Goal: Find specific page/section: Find specific page/section

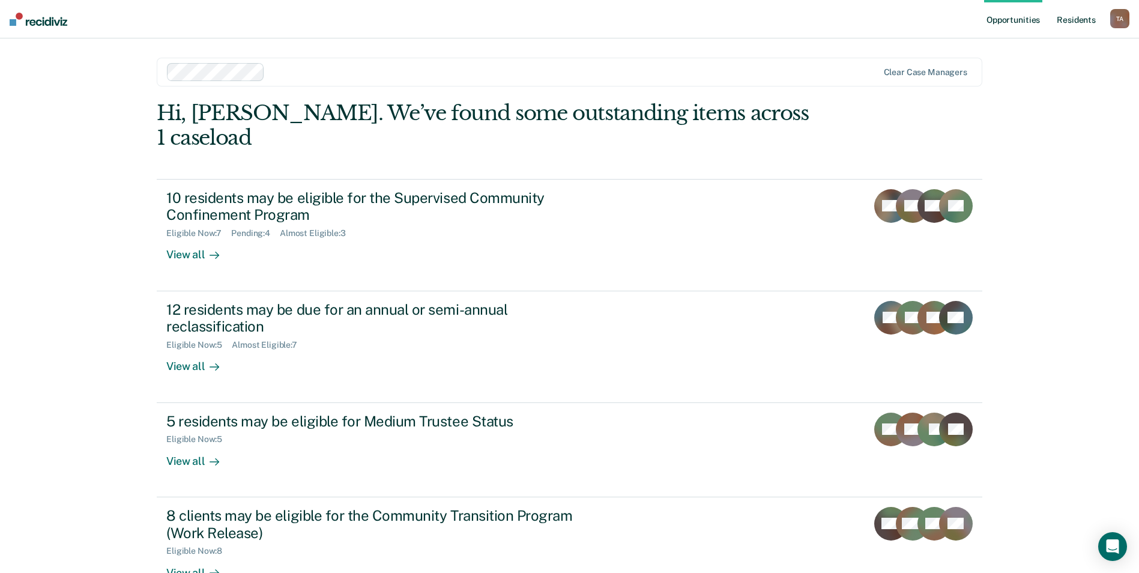
click at [1081, 12] on link "Resident s" at bounding box center [1077, 19] width 44 height 38
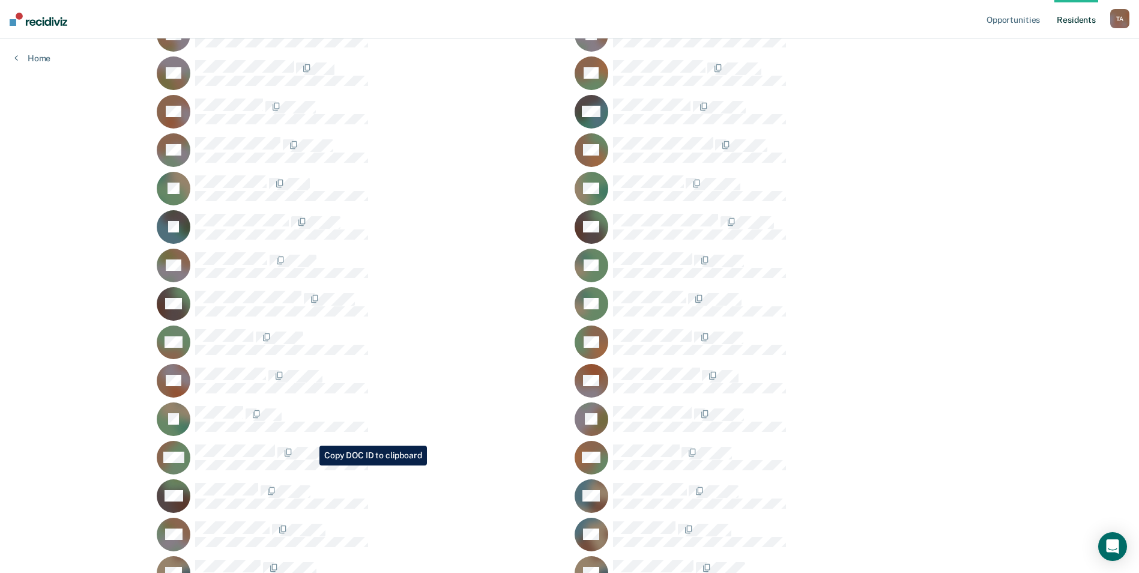
scroll to position [481, 0]
